Goal: Information Seeking & Learning: Learn about a topic

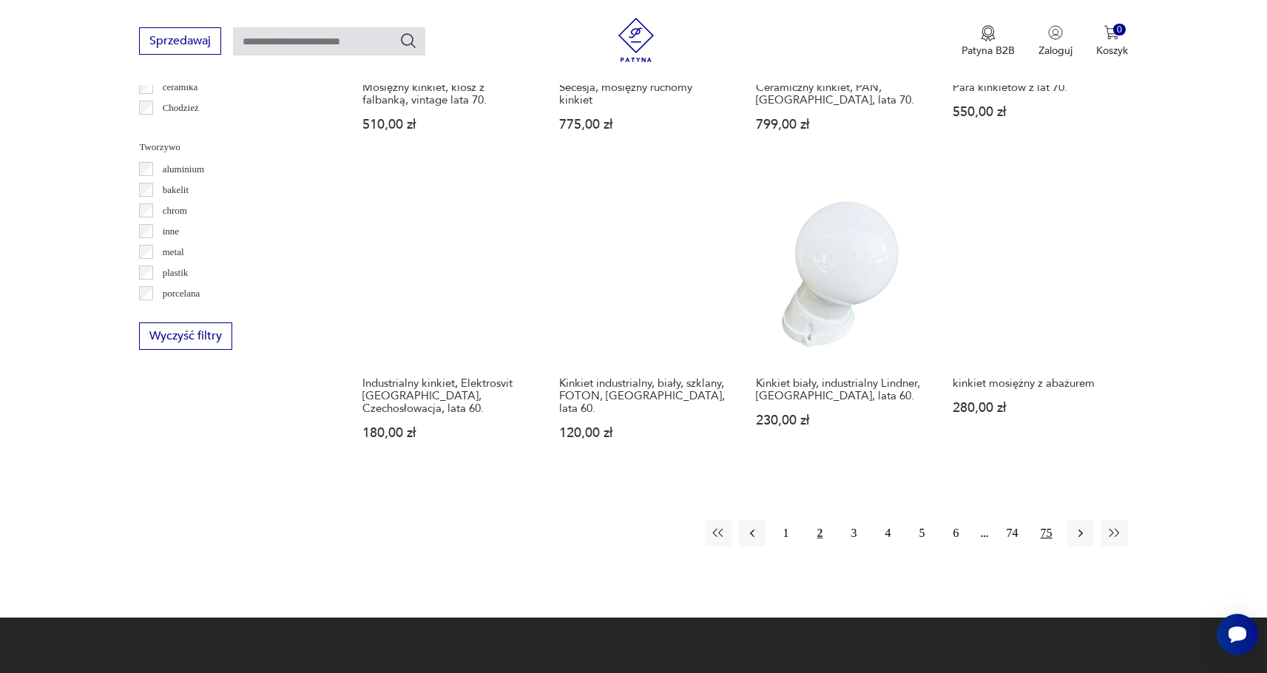
scroll to position [1336, 0]
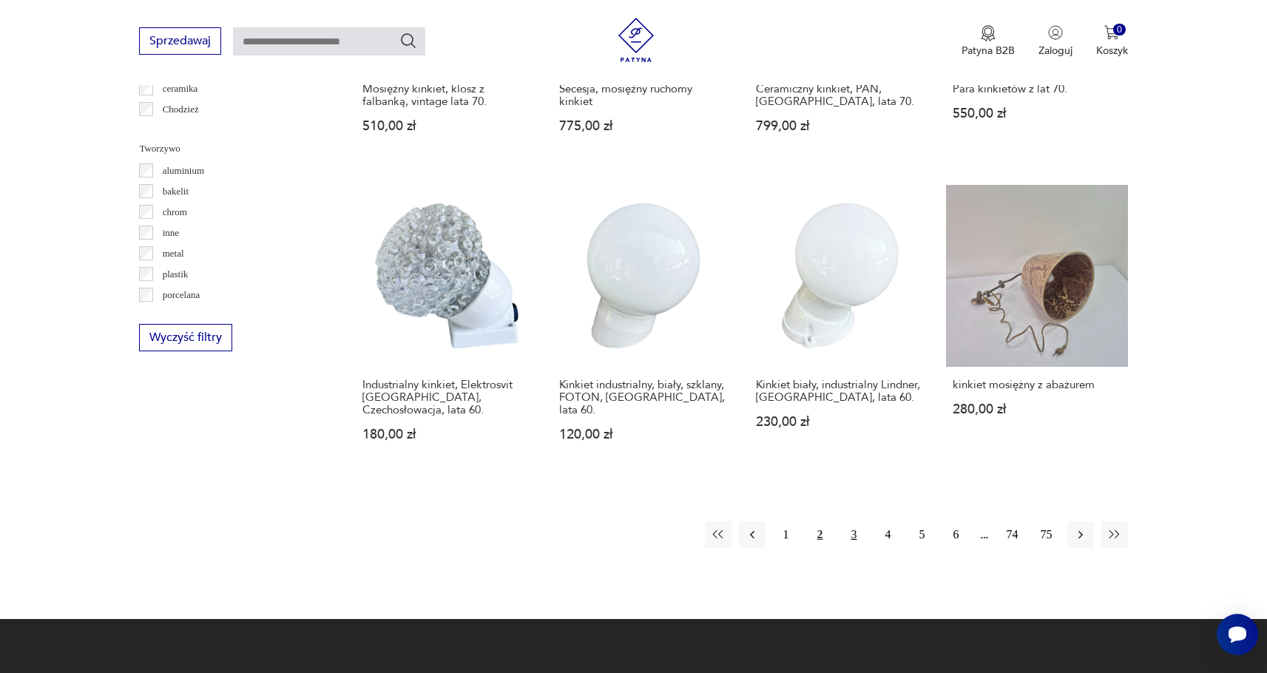
click at [852, 533] on button "3" at bounding box center [854, 535] width 27 height 27
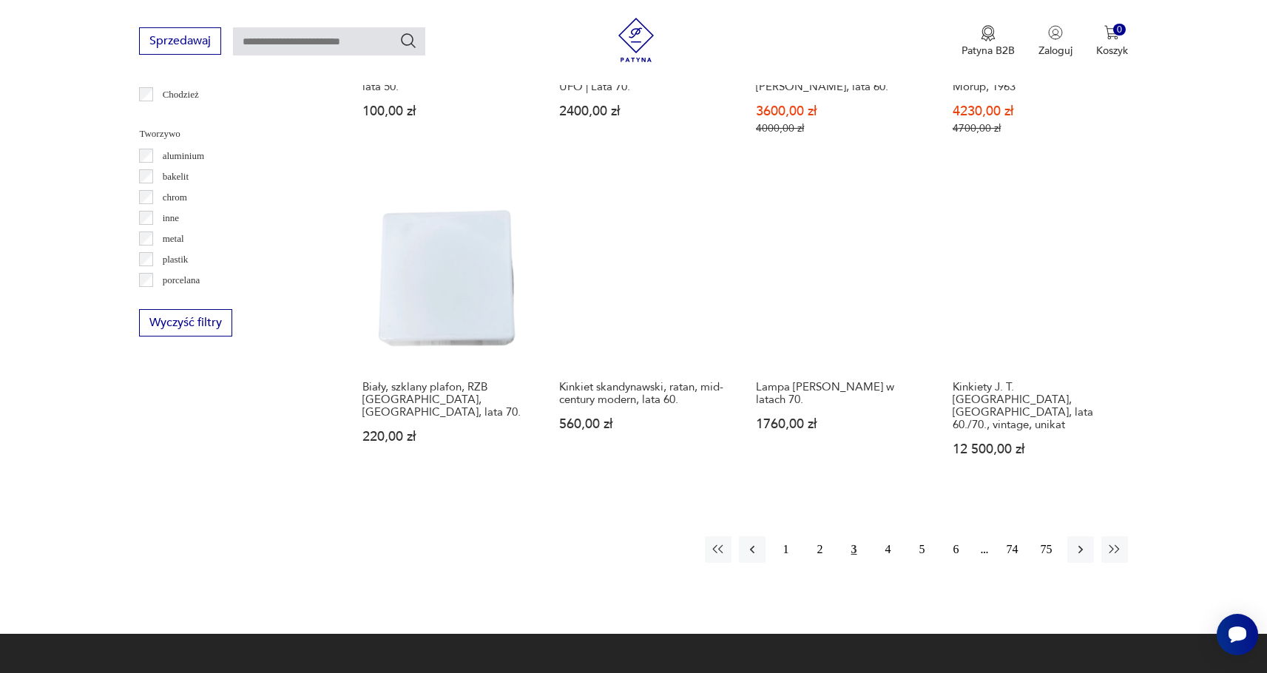
scroll to position [1348, 0]
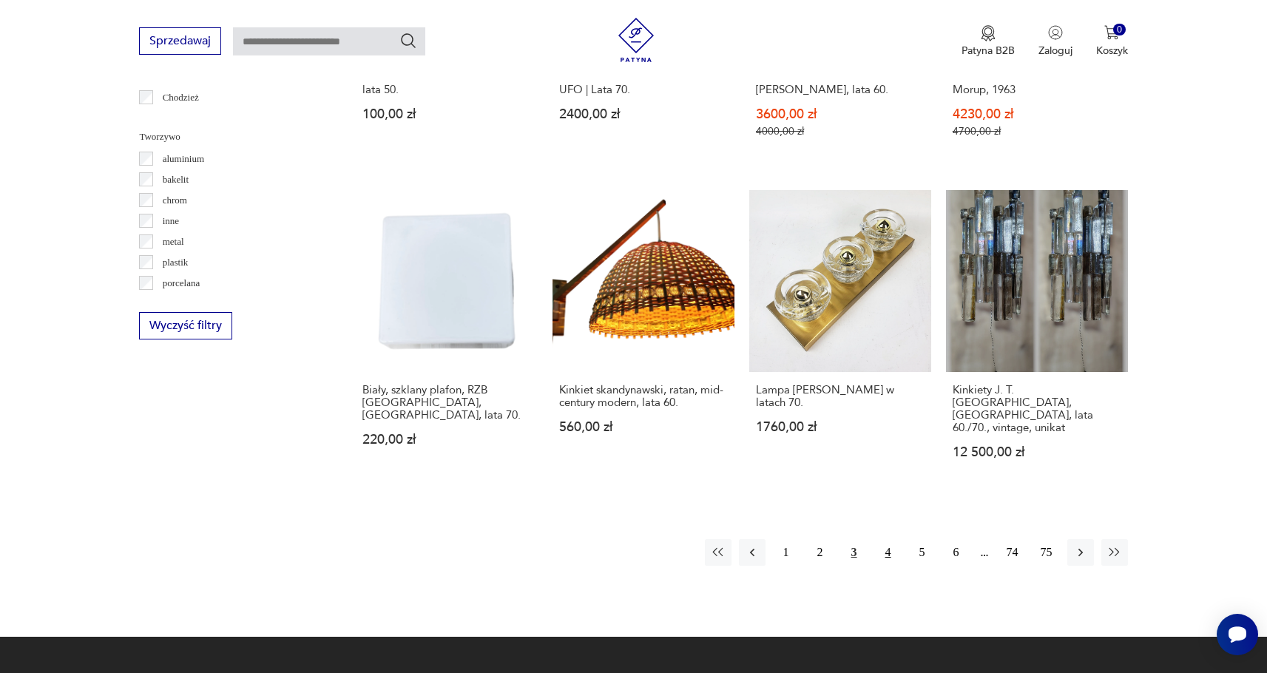
click at [880, 539] on button "4" at bounding box center [888, 552] width 27 height 27
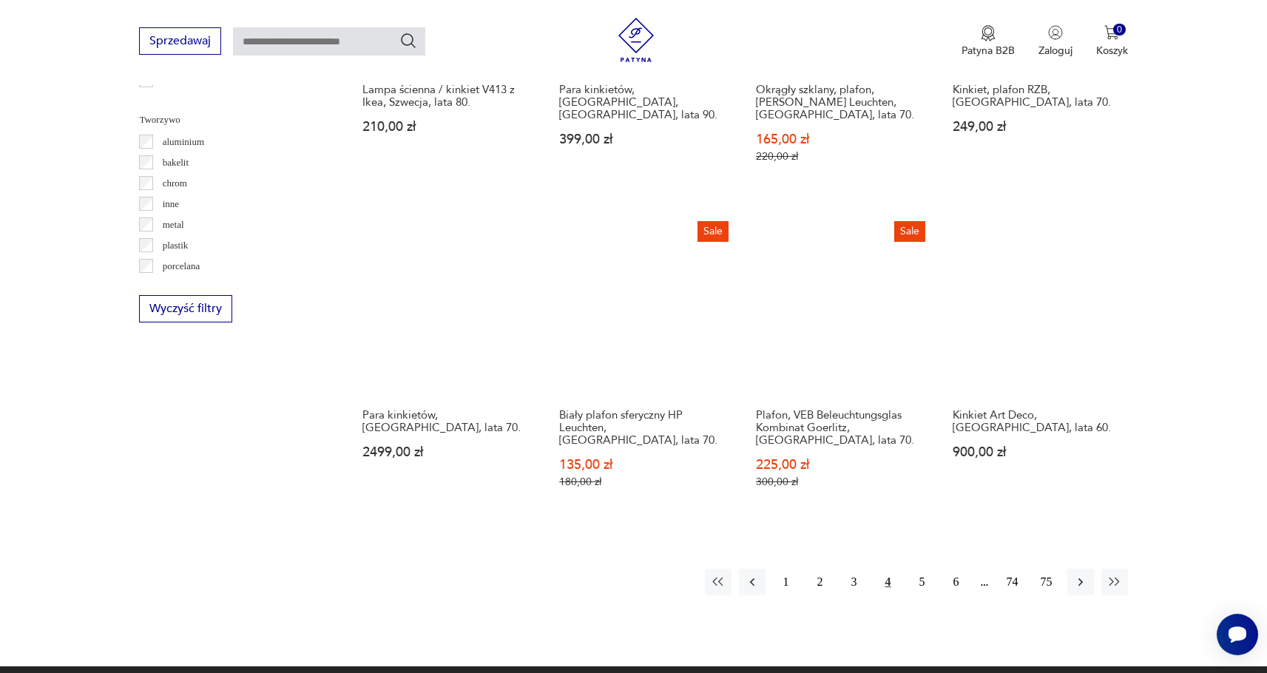
scroll to position [1367, 0]
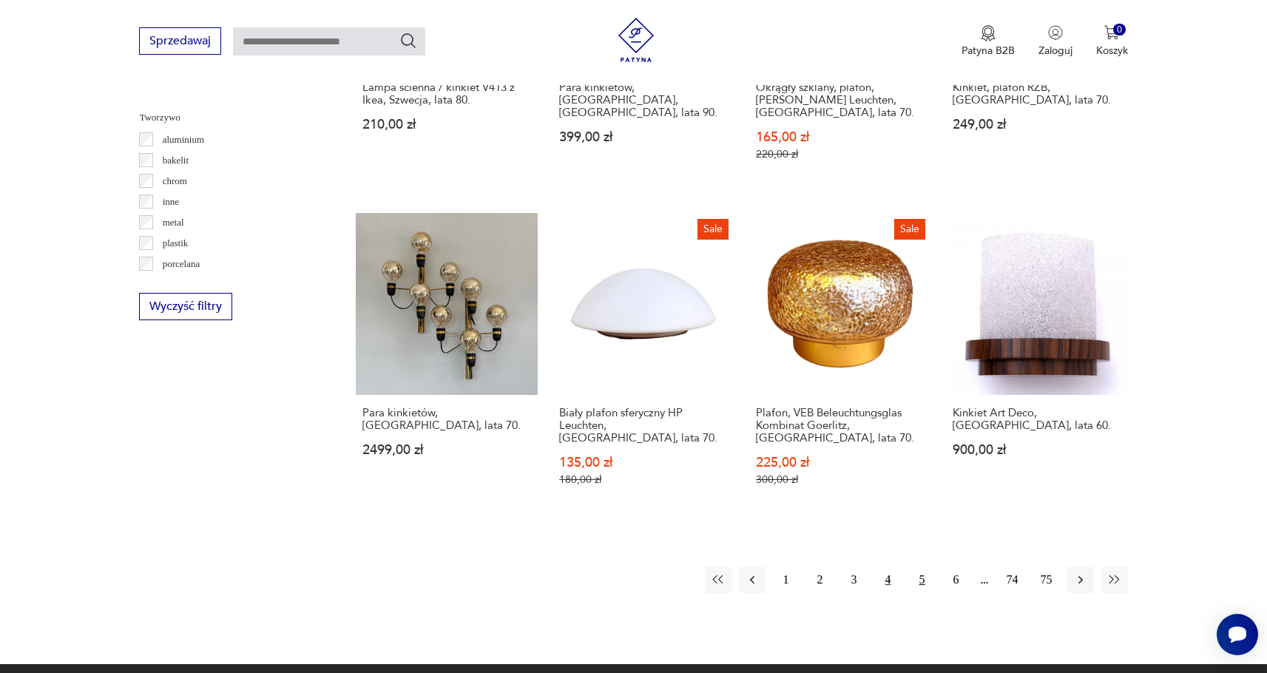
click at [928, 582] on button "5" at bounding box center [922, 580] width 27 height 27
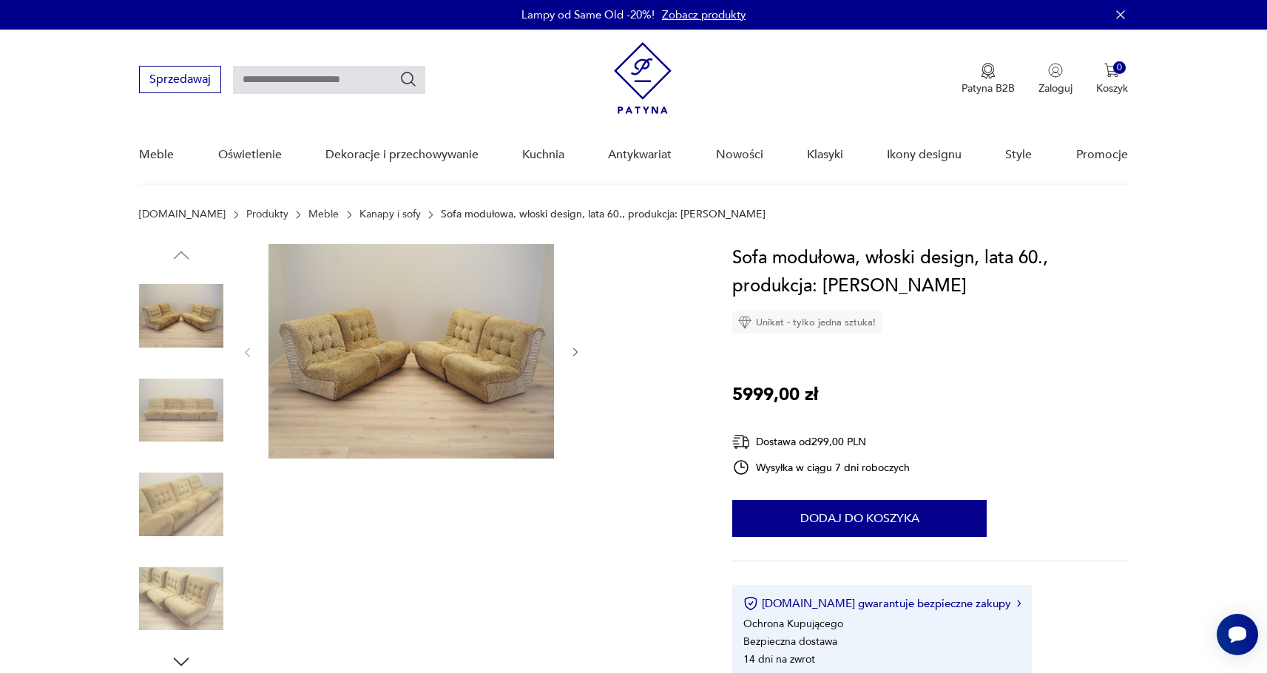
click at [174, 610] on img at bounding box center [181, 599] width 84 height 84
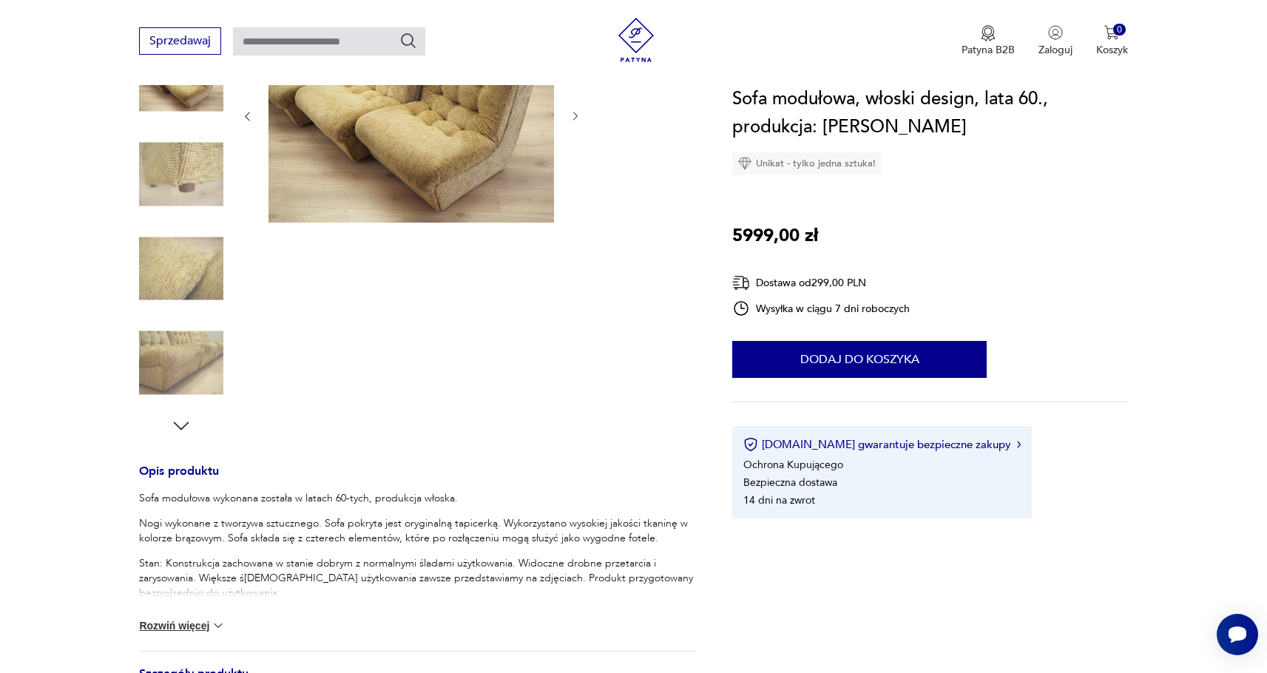
scroll to position [246, 0]
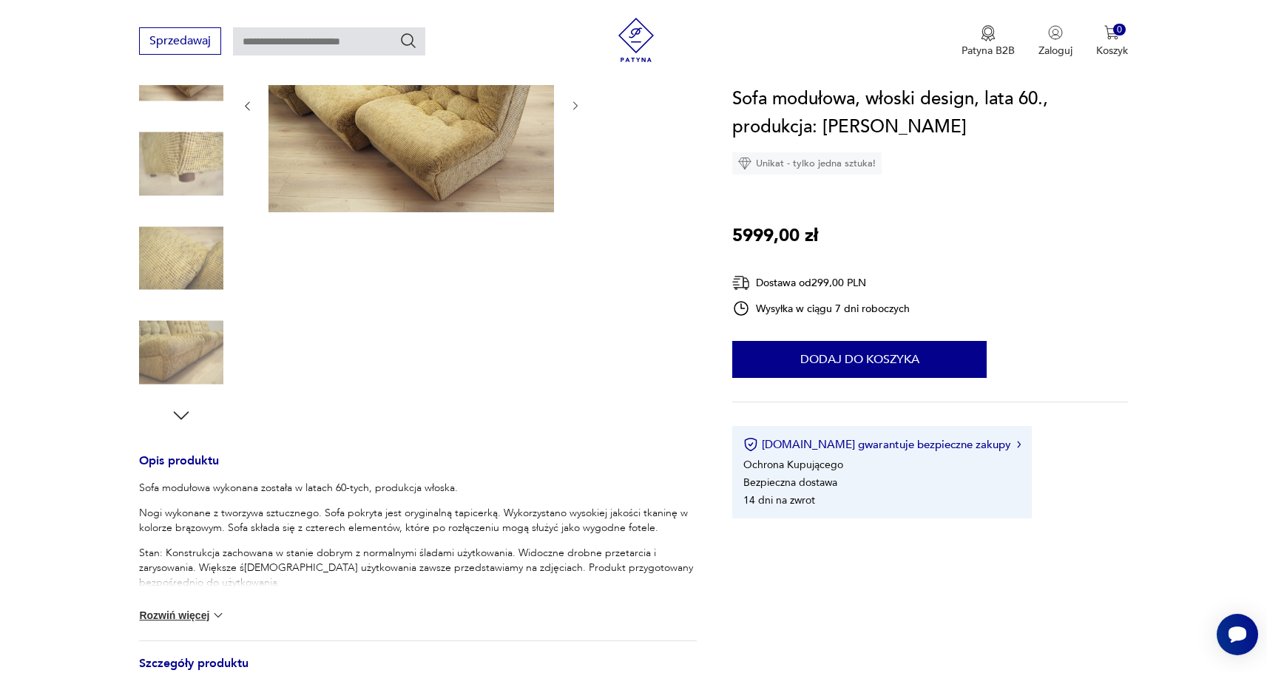
click at [206, 615] on button "Rozwiń więcej" at bounding box center [182, 615] width 86 height 15
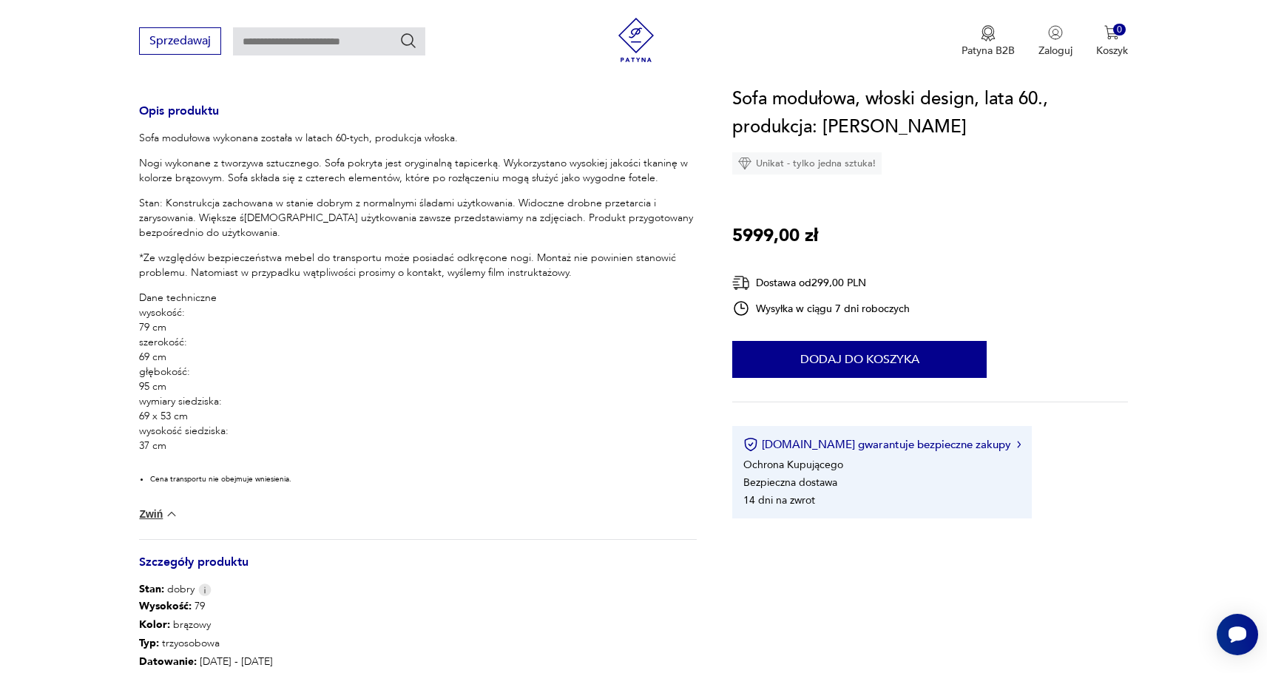
scroll to position [0, 0]
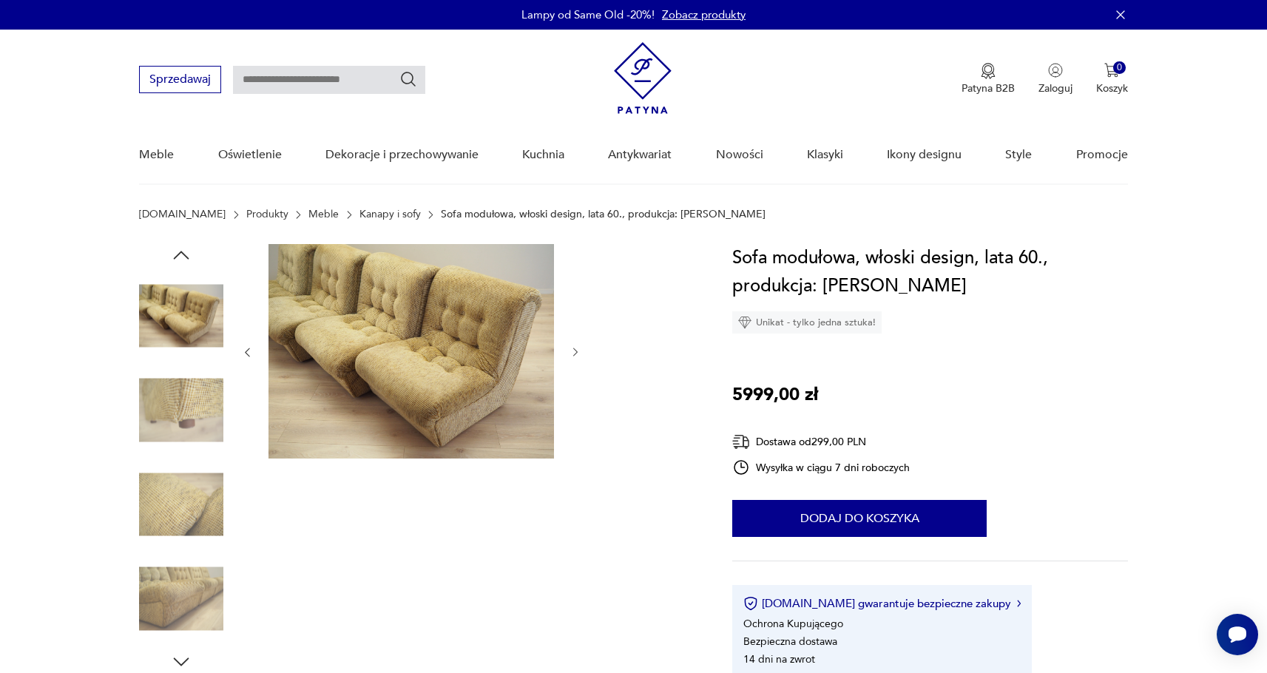
click at [183, 429] on img at bounding box center [181, 410] width 84 height 84
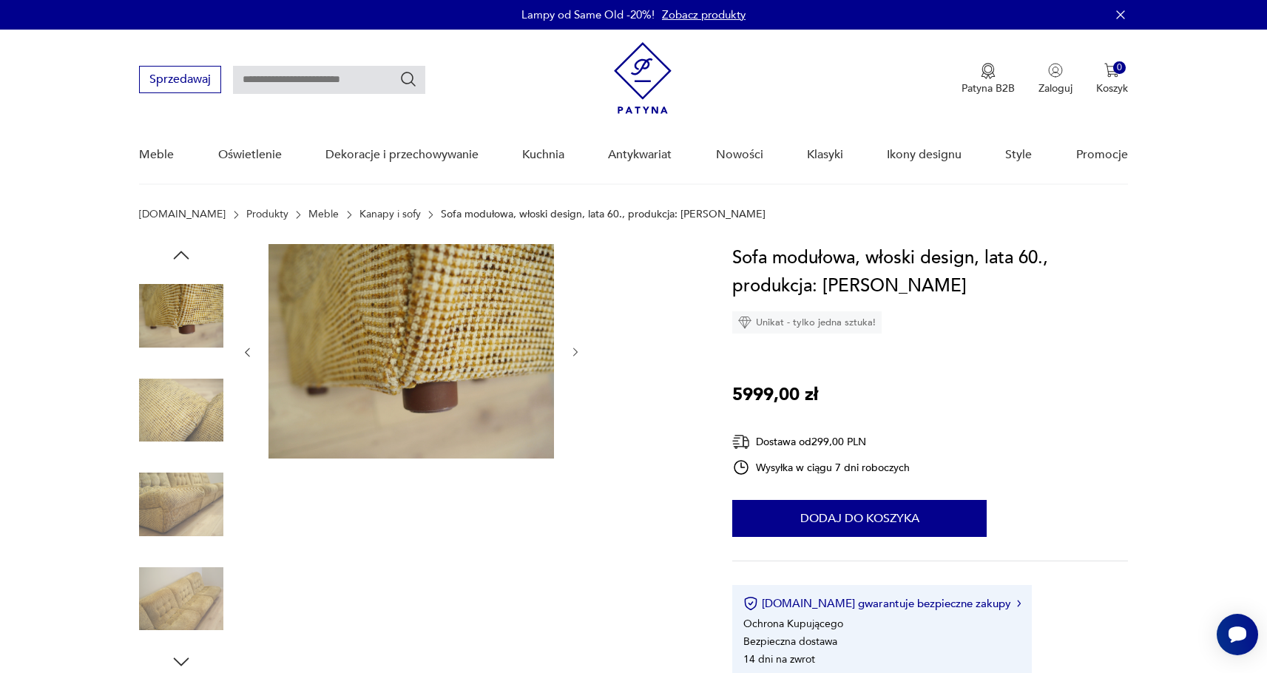
click at [194, 318] on img at bounding box center [181, 316] width 84 height 84
click at [202, 496] on img at bounding box center [181, 504] width 84 height 84
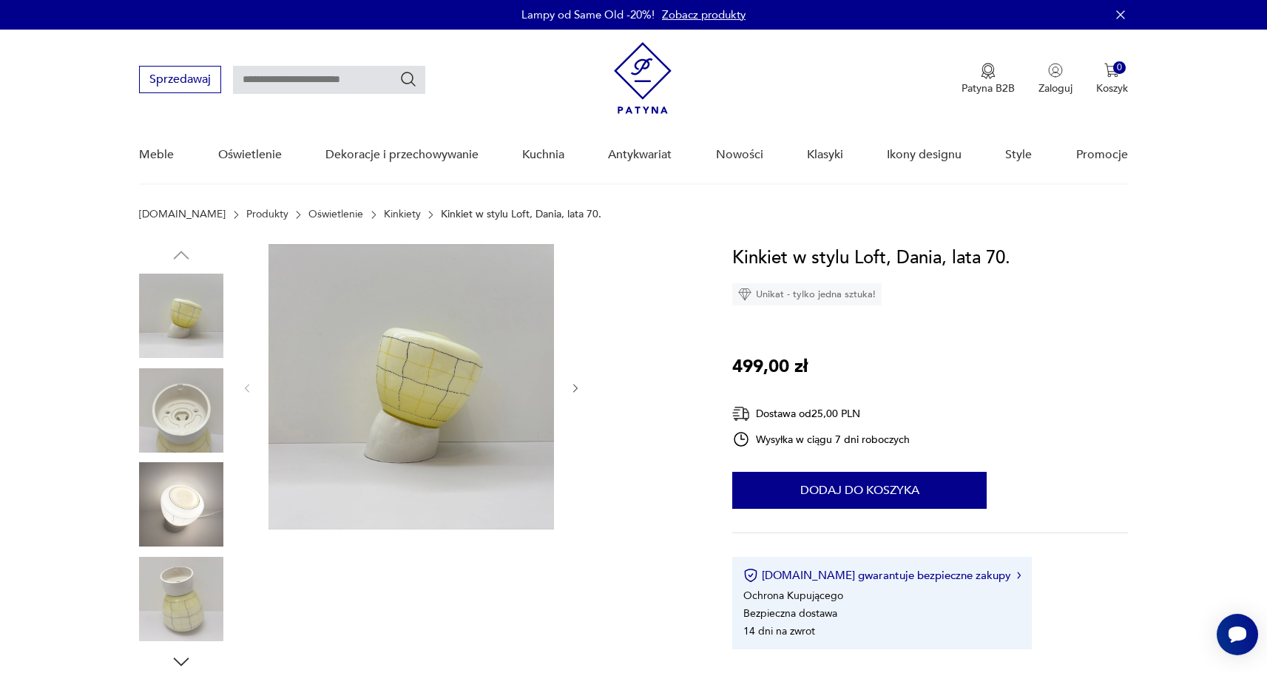
click at [195, 612] on img at bounding box center [181, 599] width 84 height 84
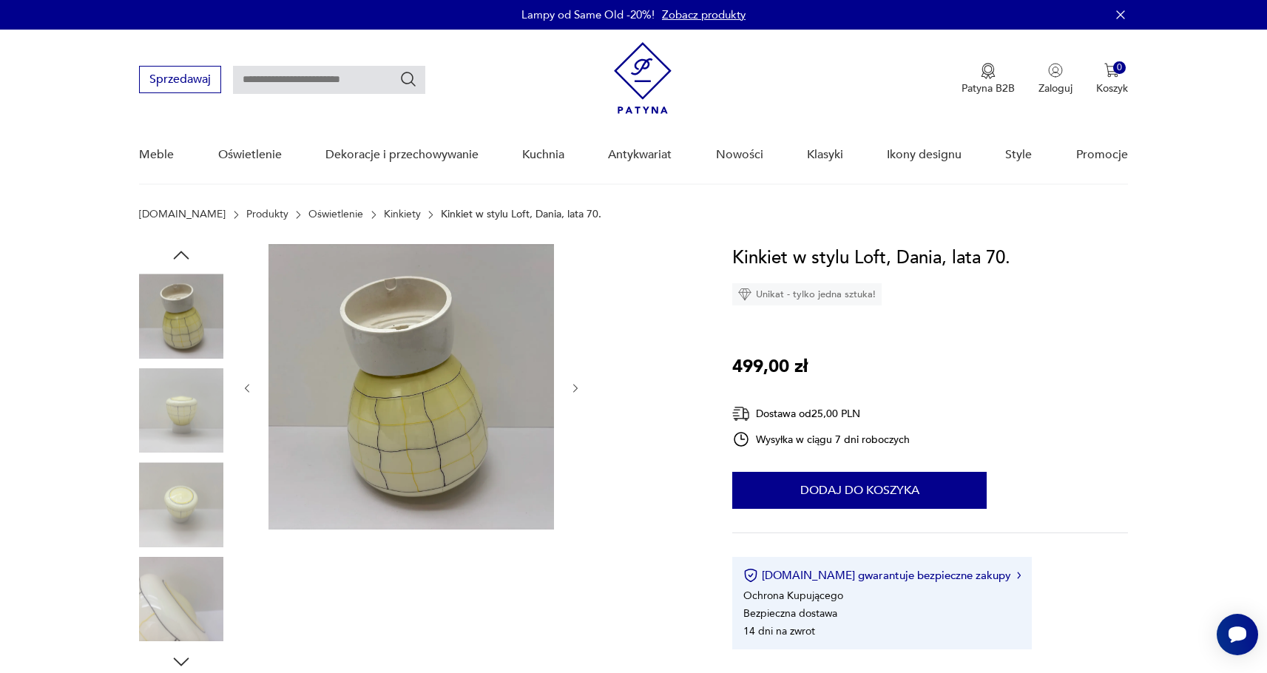
click at [181, 284] on img at bounding box center [181, 316] width 84 height 84
click at [190, 325] on img at bounding box center [181, 316] width 84 height 84
click at [199, 413] on img at bounding box center [181, 410] width 84 height 84
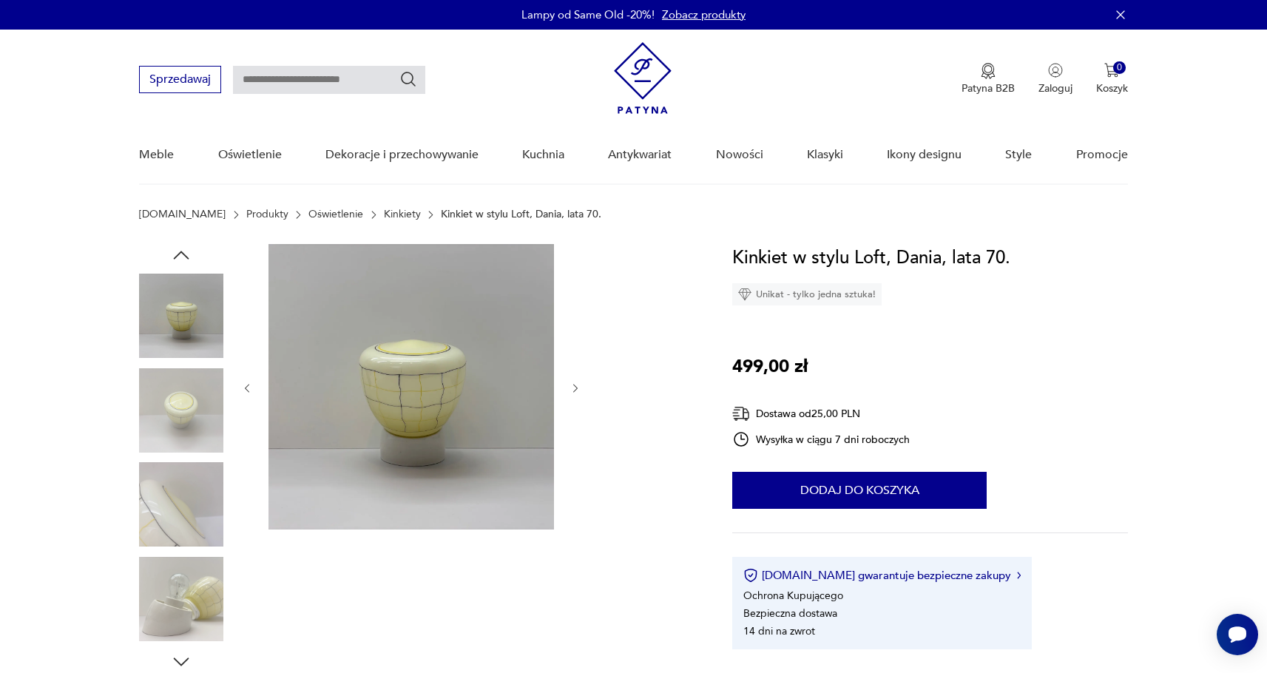
click at [581, 384] on div at bounding box center [418, 458] width 558 height 429
click at [571, 391] on icon "button" at bounding box center [576, 388] width 13 height 13
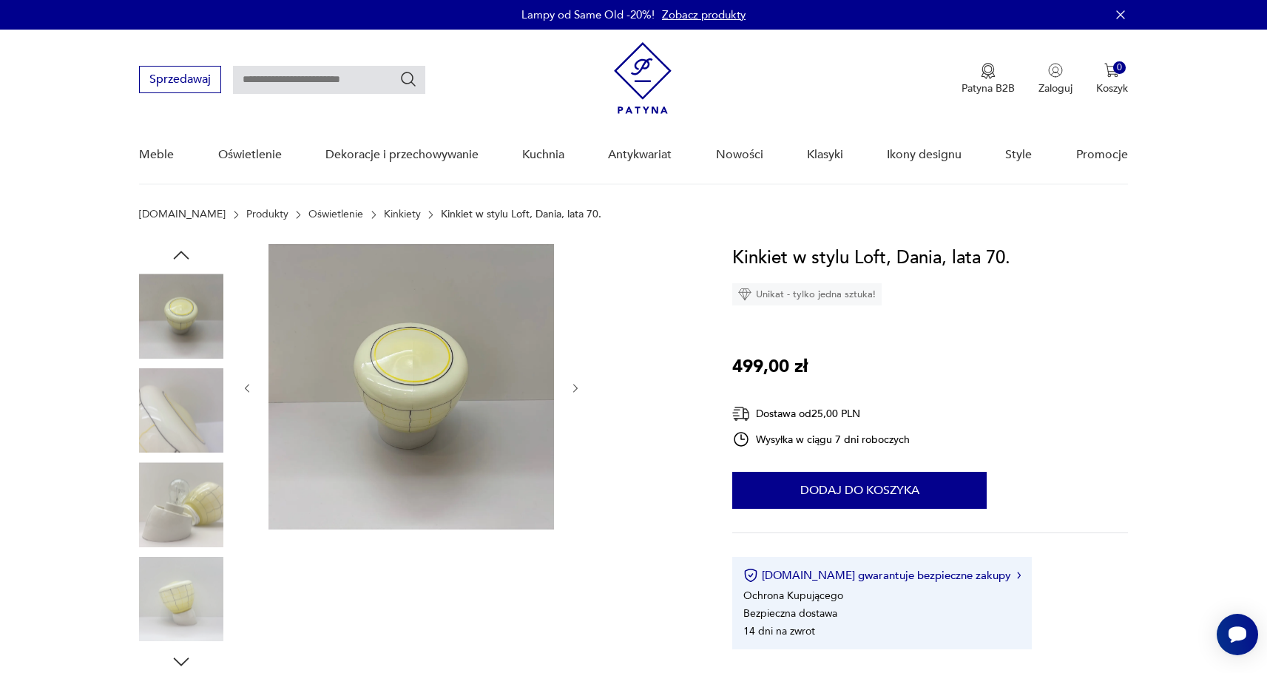
click at [570, 391] on icon "button" at bounding box center [576, 388] width 13 height 13
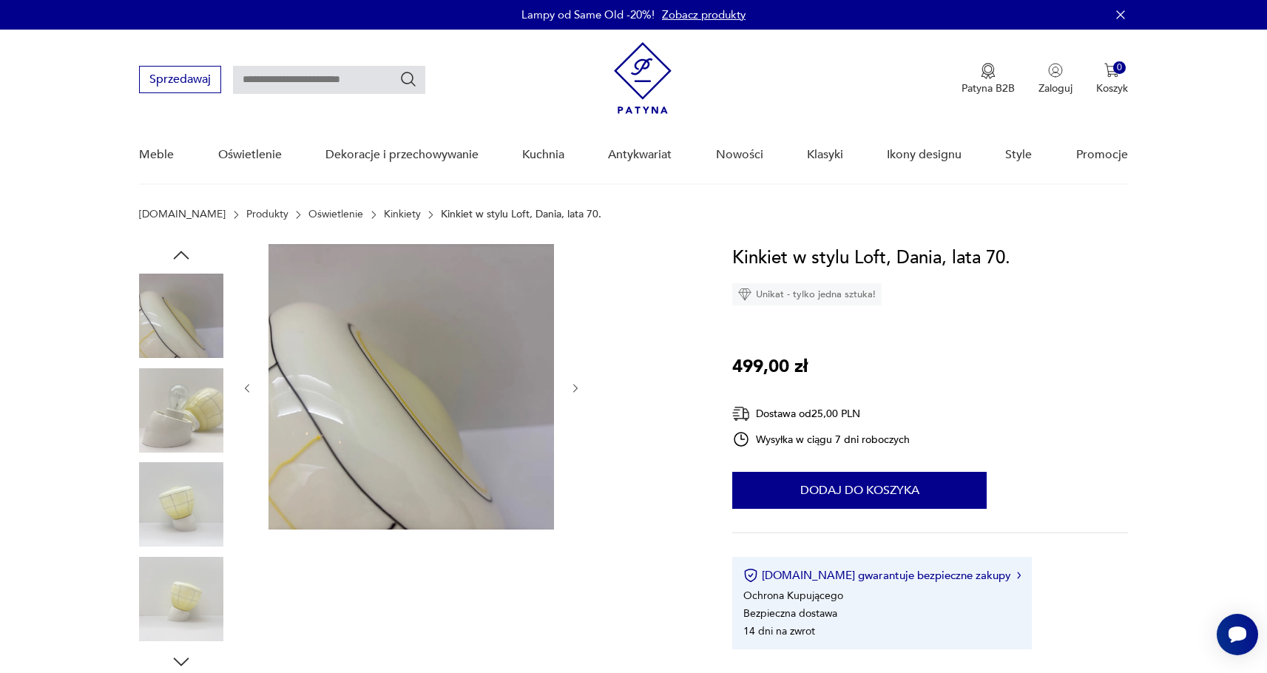
click at [570, 391] on icon "button" at bounding box center [576, 388] width 13 height 13
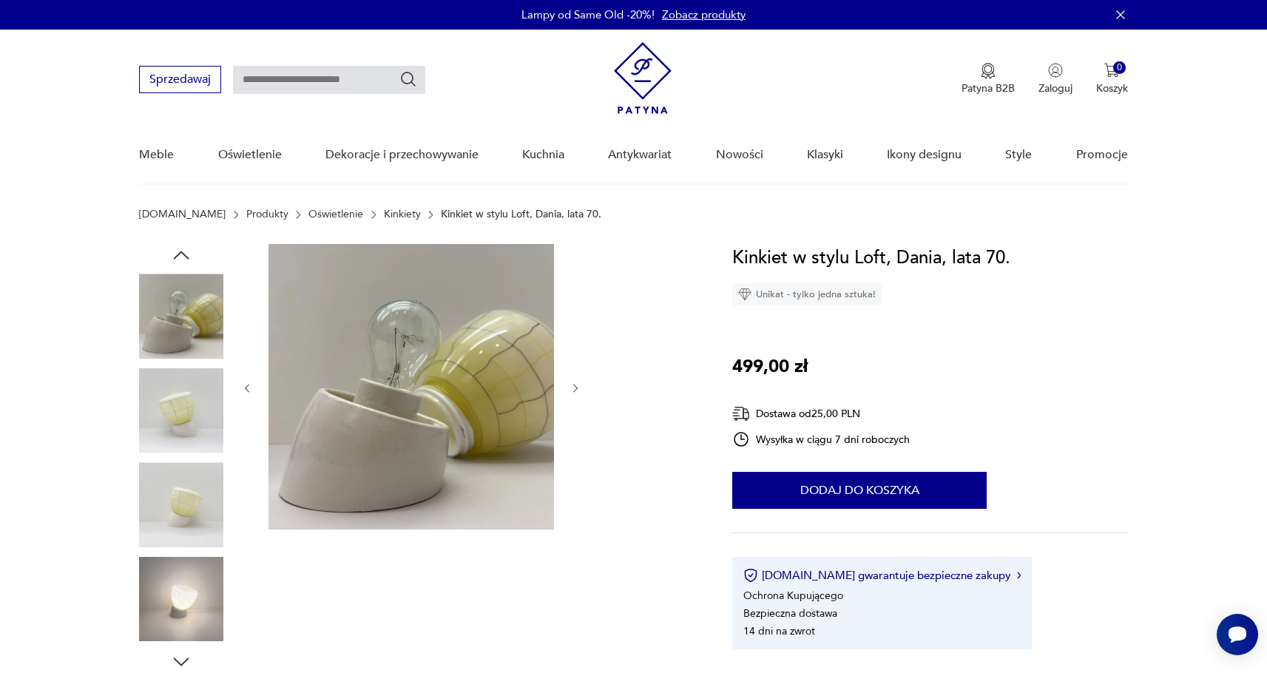
click at [175, 404] on img at bounding box center [181, 410] width 84 height 84
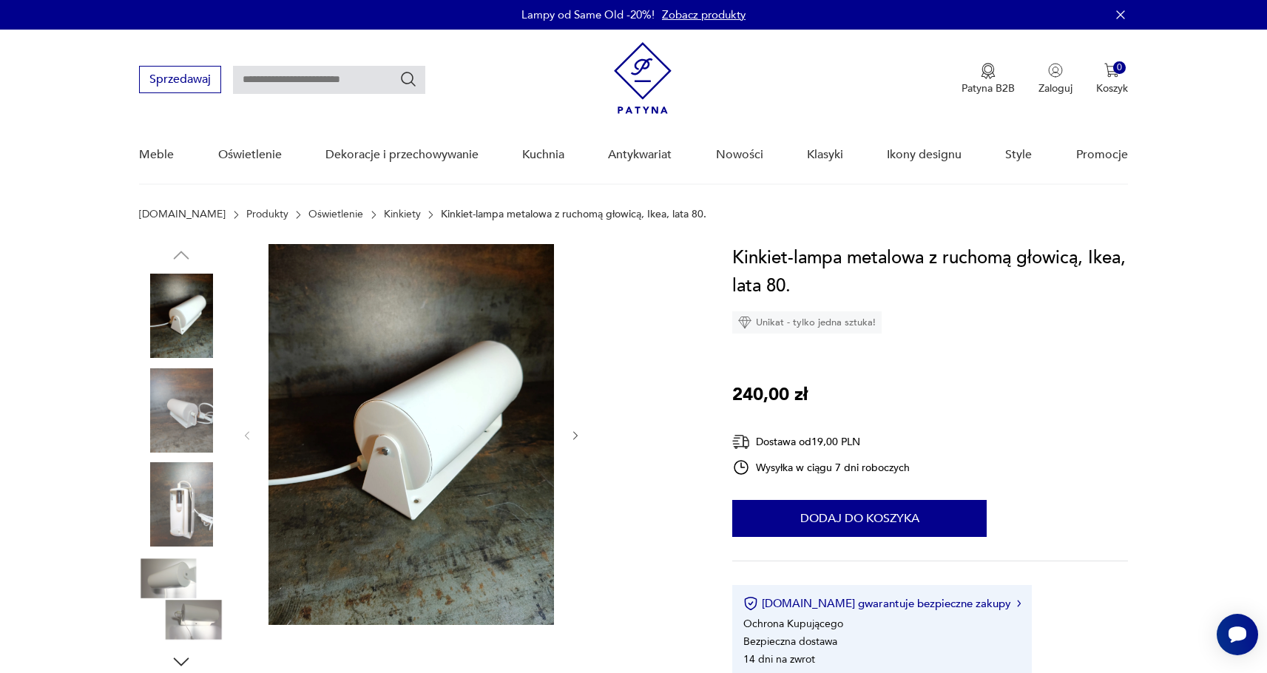
click at [189, 573] on img at bounding box center [181, 599] width 84 height 84
